Goal: Transaction & Acquisition: Purchase product/service

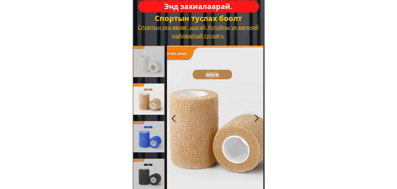
click at [242, 6] on h3 "Энд захиалаарай." at bounding box center [198, 7] width 92 height 12
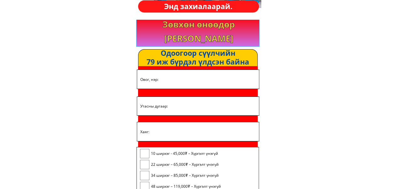
scroll to position [1066, 0]
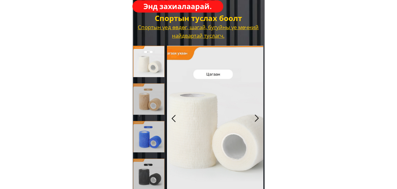
click at [182, 3] on h3 "Энд захиалаарай." at bounding box center [177, 7] width 69 height 12
